Goal: Book appointment/travel/reservation

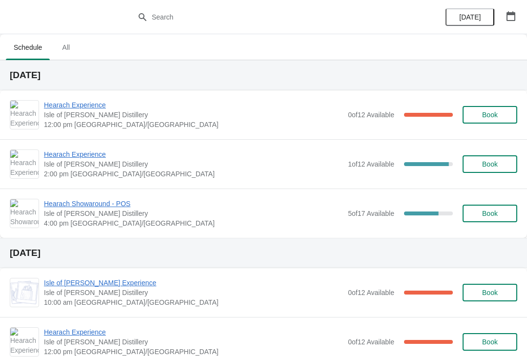
click at [99, 206] on span "Hearach Showaround - POS" at bounding box center [193, 204] width 299 height 10
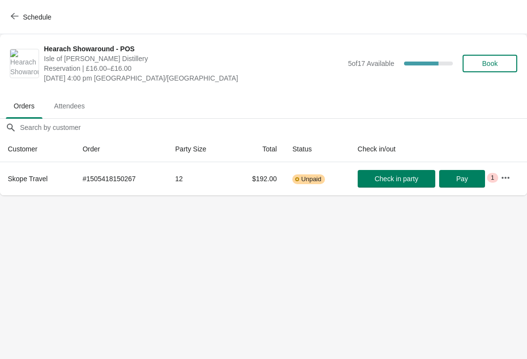
click at [502, 180] on icon "button" at bounding box center [506, 178] width 10 height 10
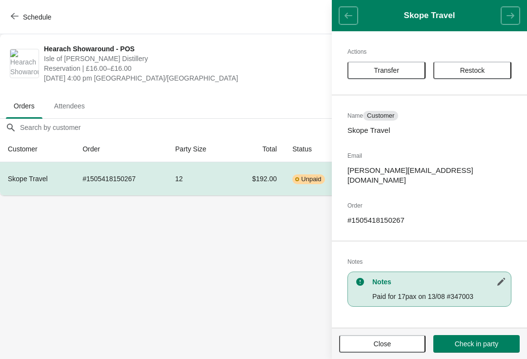
click at [257, 274] on body "Schedule Hearach Showaround - POS [GEOGRAPHIC_DATA][PERSON_NAME] Reservation | …" at bounding box center [263, 179] width 527 height 359
click at [346, 14] on header "Skope Travel" at bounding box center [429, 15] width 195 height 31
click at [385, 343] on span "Close" at bounding box center [383, 344] width 18 height 8
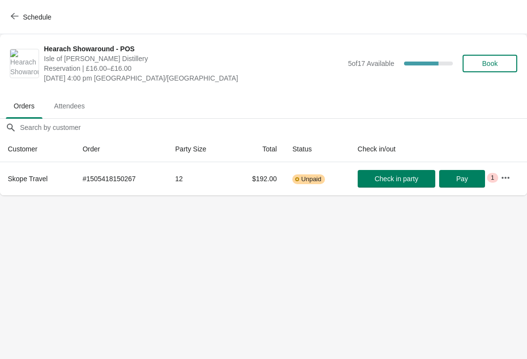
click at [495, 71] on button "Book" at bounding box center [490, 64] width 55 height 18
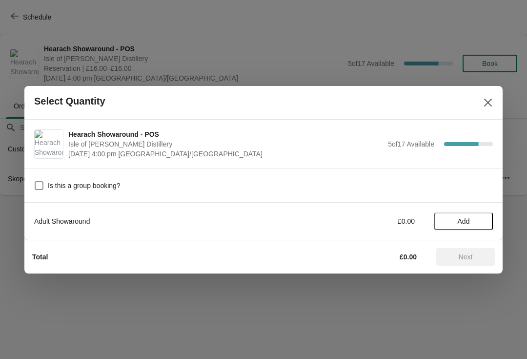
click at [478, 220] on span "Add" at bounding box center [463, 221] width 41 height 8
click at [489, 218] on div "1" at bounding box center [464, 221] width 59 height 10
click at [476, 224] on icon at bounding box center [481, 221] width 10 height 10
click at [478, 223] on icon at bounding box center [481, 221] width 10 height 10
click at [480, 222] on icon at bounding box center [481, 221] width 10 height 10
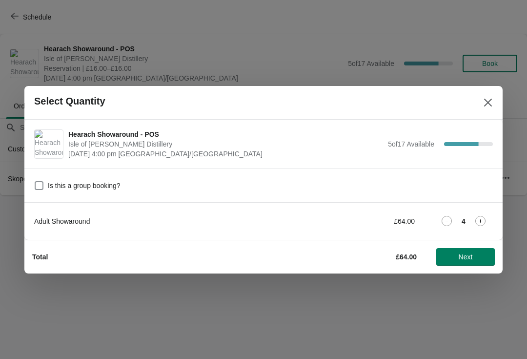
click at [481, 223] on icon at bounding box center [481, 221] width 10 height 10
click at [474, 257] on span "Next" at bounding box center [465, 257] width 43 height 8
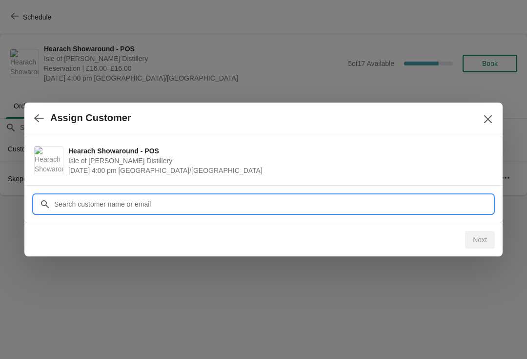
click at [337, 195] on div "Assign Customer Hearach Showaround - POS [GEOGRAPHIC_DATA][PERSON_NAME] [DATE] …" at bounding box center [263, 195] width 527 height 0
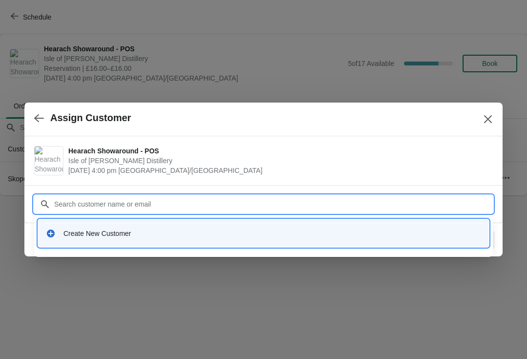
click at [151, 242] on div "Create New Customer" at bounding box center [263, 233] width 443 height 20
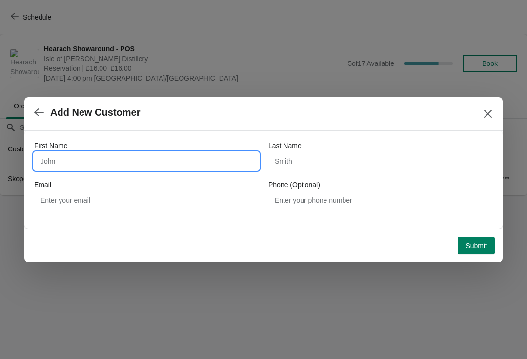
click at [68, 169] on input "First Name" at bounding box center [146, 161] width 225 height 18
type input "Skope"
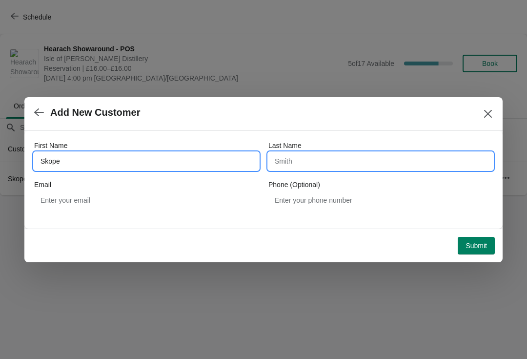
click at [329, 160] on input "Last Name" at bounding box center [381, 161] width 225 height 18
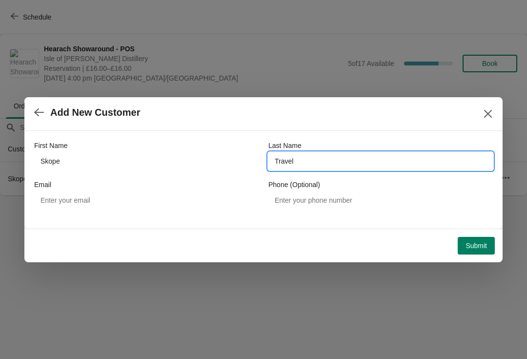
type input "Travel"
click at [476, 245] on span "Submit" at bounding box center [476, 246] width 21 height 8
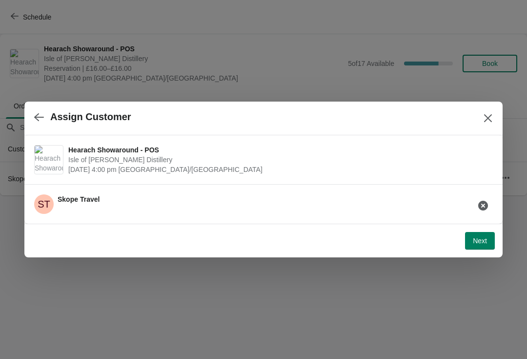
click at [483, 243] on span "Next" at bounding box center [480, 241] width 14 height 8
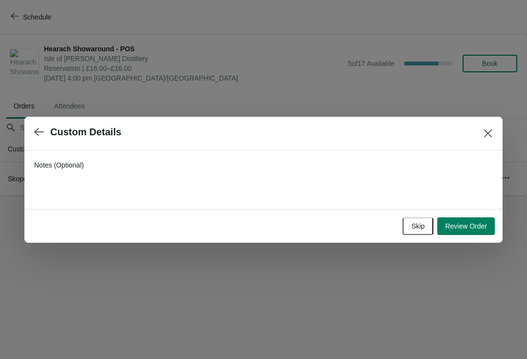
click at [470, 227] on span "Review Order" at bounding box center [466, 226] width 42 height 8
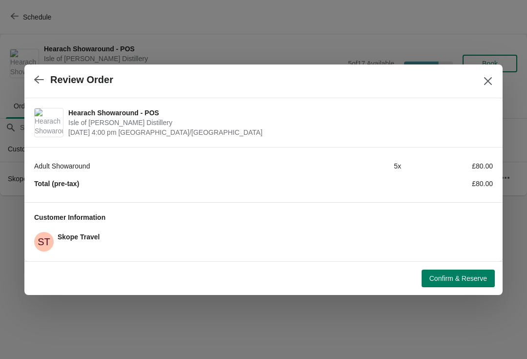
click at [456, 277] on span "Confirm & Reserve" at bounding box center [459, 278] width 58 height 8
click at [487, 84] on icon "Close" at bounding box center [488, 81] width 10 height 10
